Goal: Task Accomplishment & Management: Manage account settings

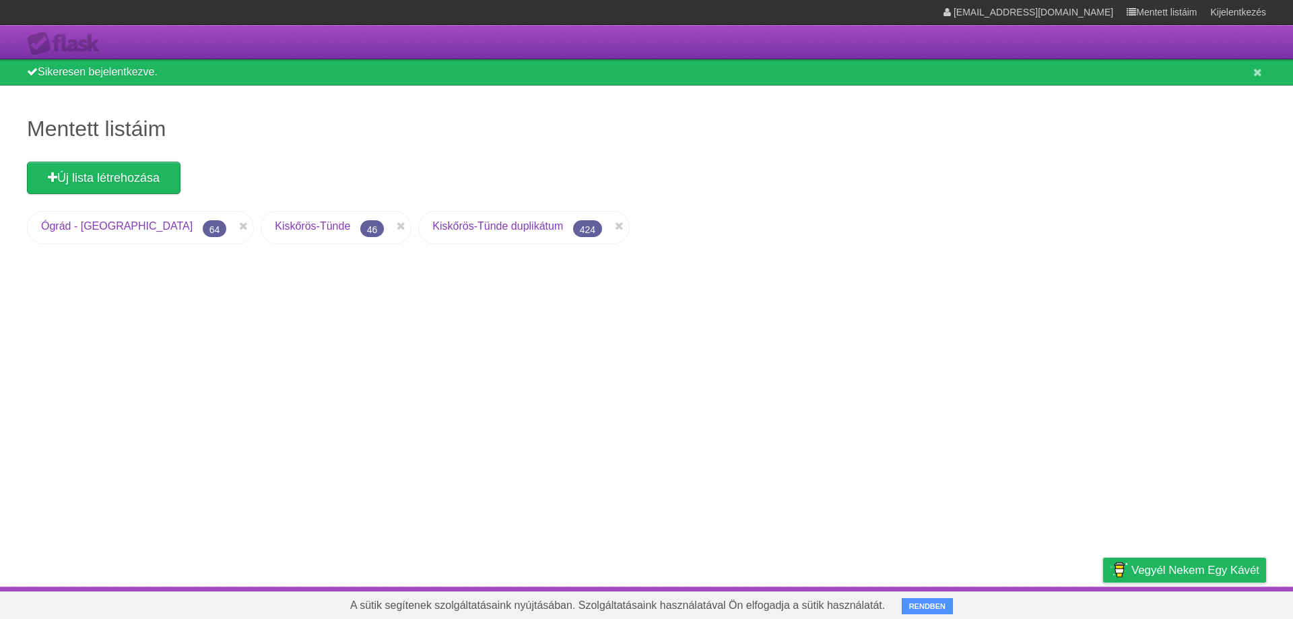
click at [275, 228] on font "Kiskőrös-Tünde" at bounding box center [312, 225] width 75 height 11
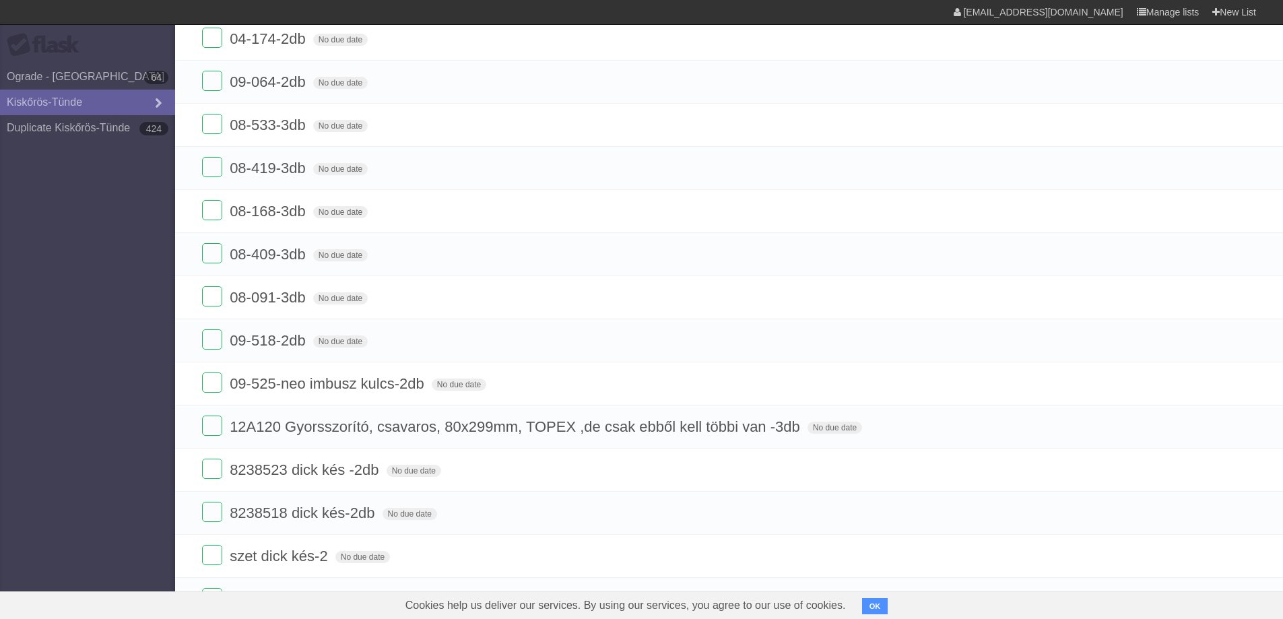
scroll to position [875, 0]
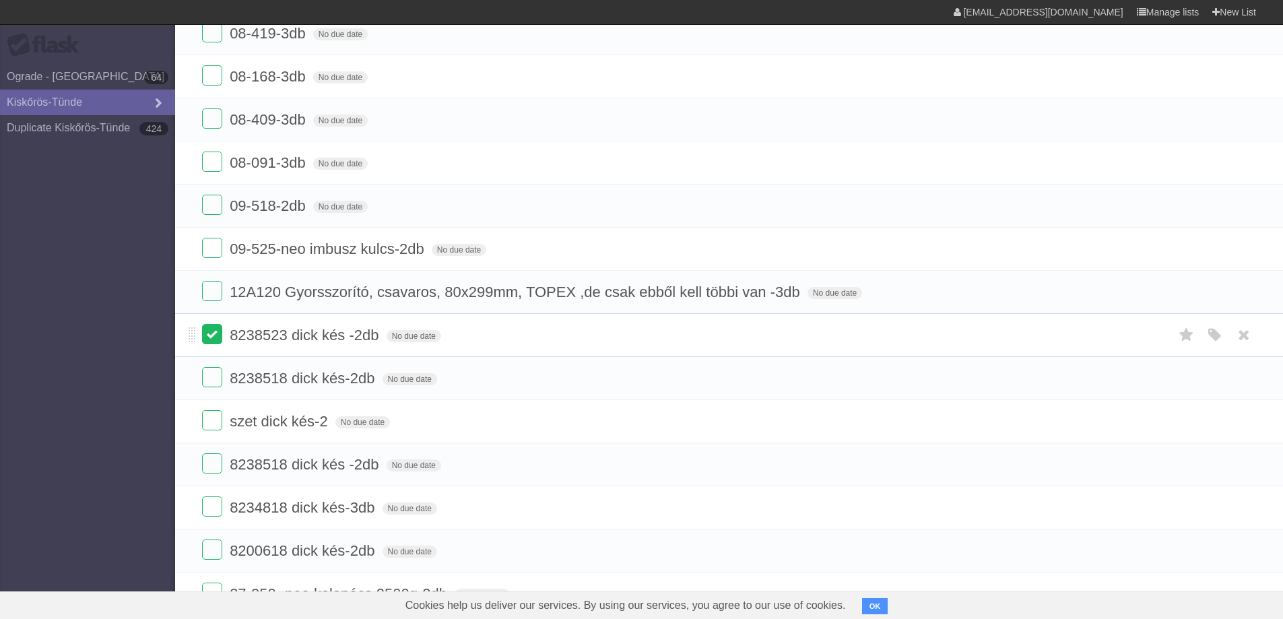
click at [209, 333] on label at bounding box center [212, 334] width 20 height 20
click at [212, 374] on label at bounding box center [212, 377] width 20 height 20
click at [211, 380] on label at bounding box center [212, 377] width 20 height 20
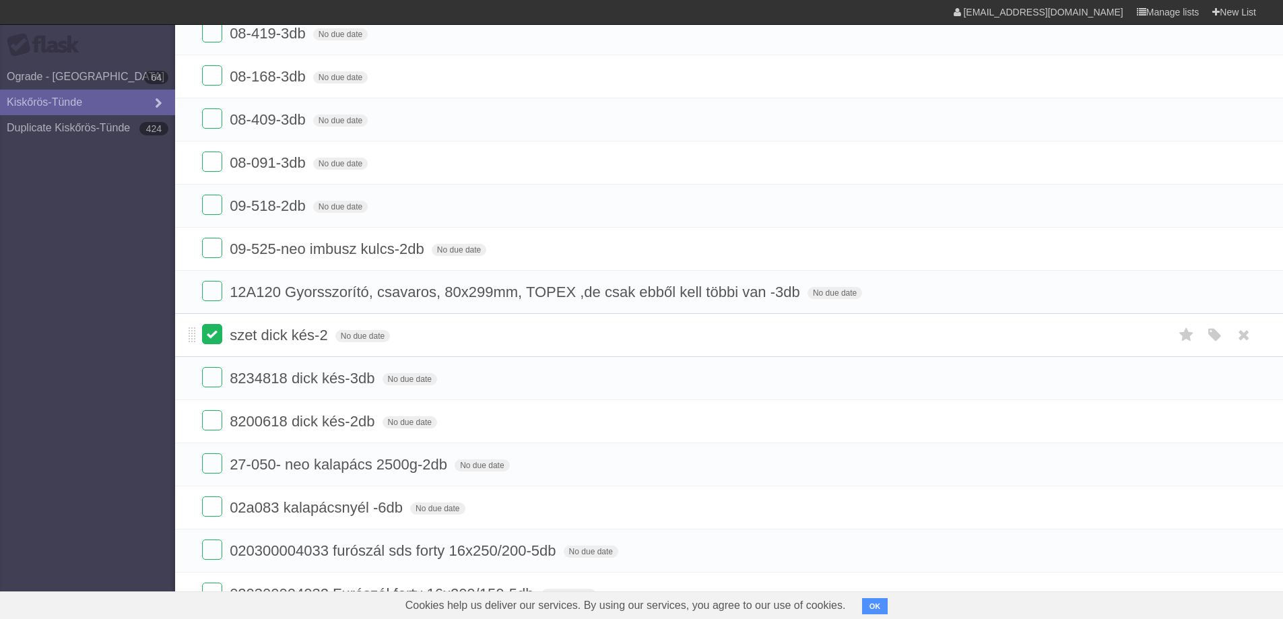
click at [215, 335] on label at bounding box center [212, 334] width 20 height 20
click at [219, 339] on label at bounding box center [212, 334] width 20 height 20
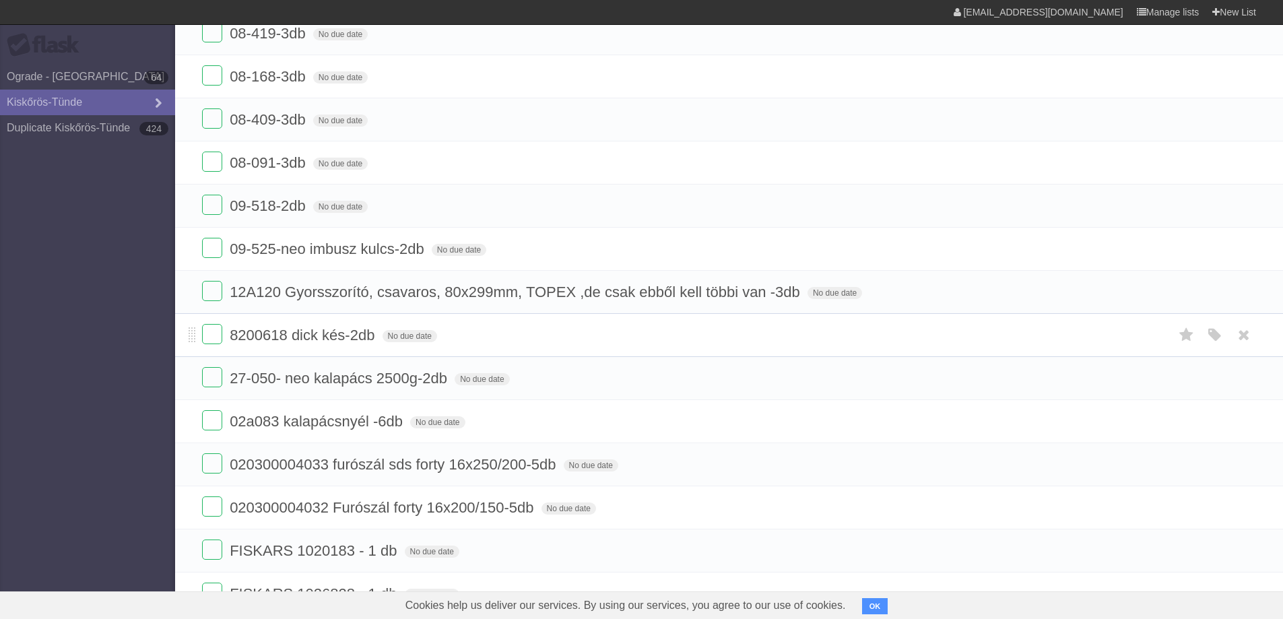
click at [227, 335] on form "8200618 dick kés-2db No due date White Red Blue Green Purple Orange" at bounding box center [729, 335] width 1054 height 22
click at [213, 334] on form "8200618 dick kés-2db No due date White Red Blue Green Purple Orange" at bounding box center [729, 335] width 1054 height 22
click at [212, 338] on label at bounding box center [212, 334] width 20 height 20
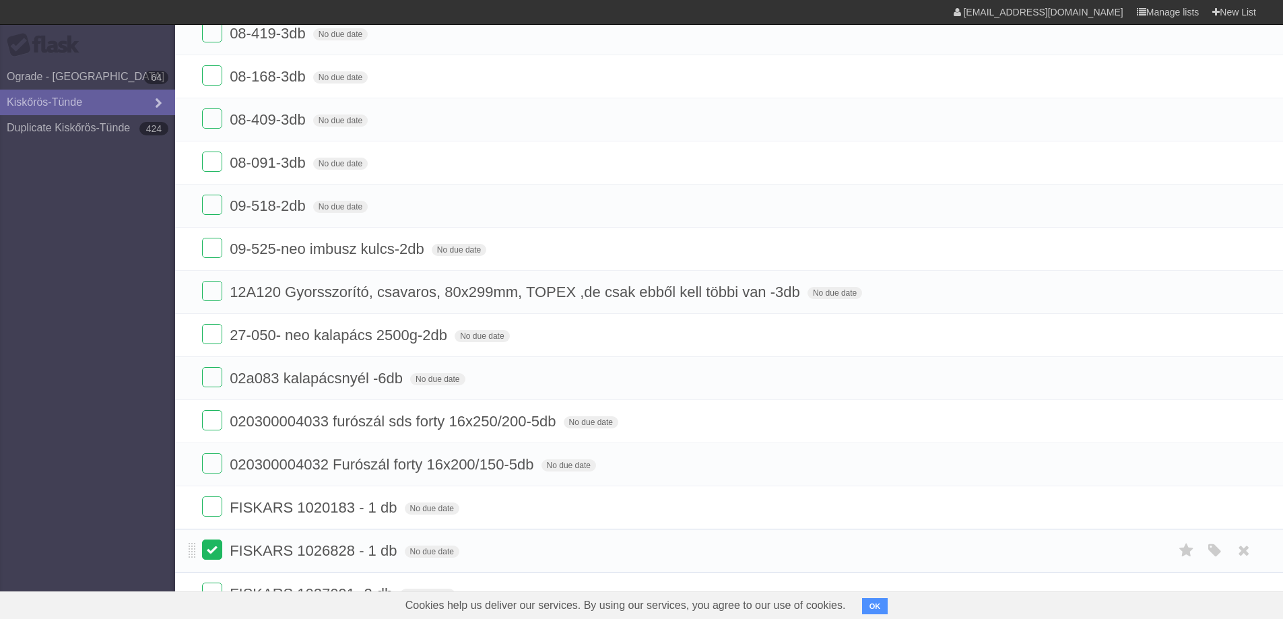
click at [212, 541] on label at bounding box center [212, 549] width 20 height 20
click at [217, 512] on label at bounding box center [212, 506] width 20 height 20
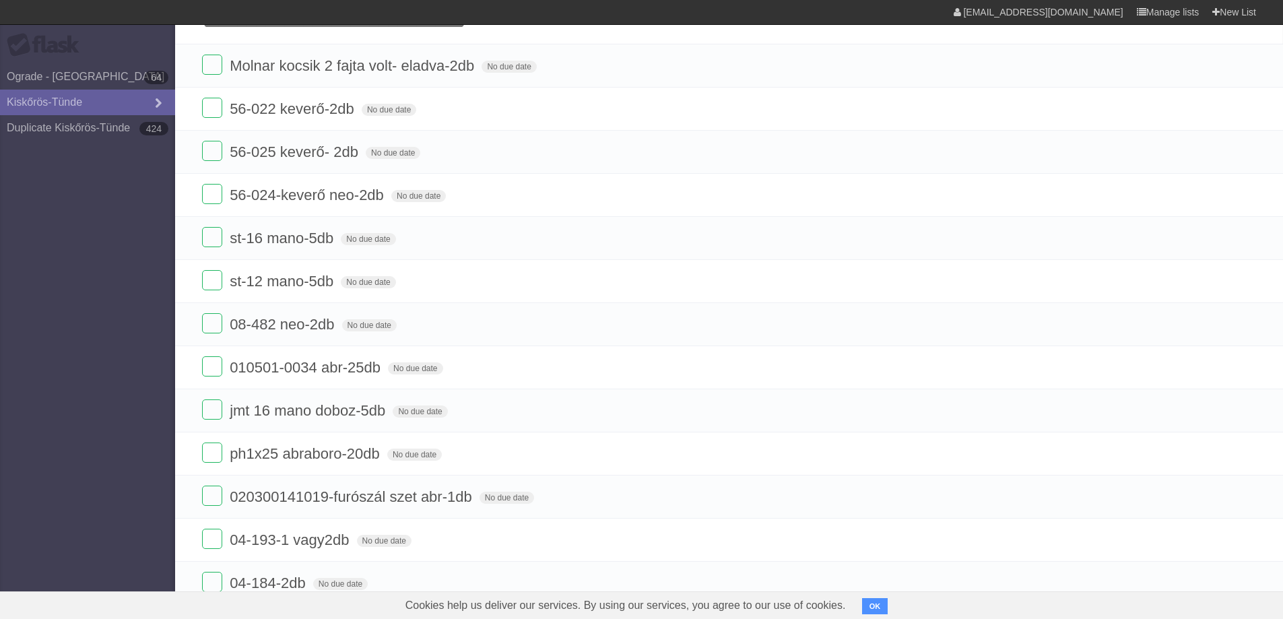
scroll to position [0, 0]
